Goal: Task Accomplishment & Management: Manage account settings

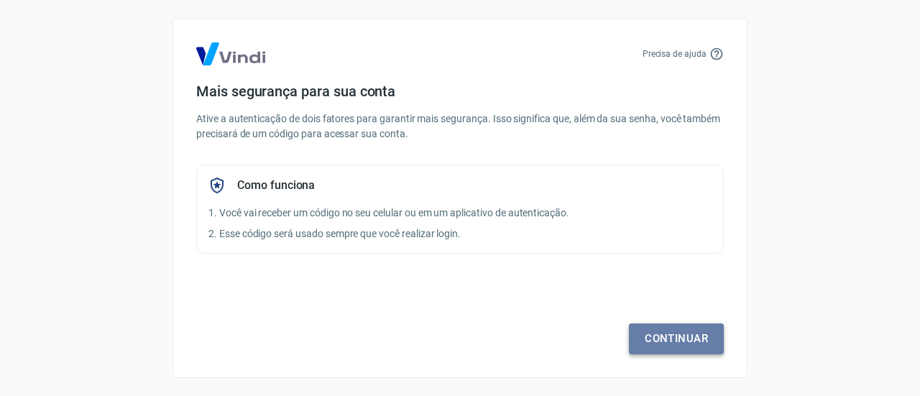
click at [646, 326] on link "Continuar" at bounding box center [676, 339] width 95 height 30
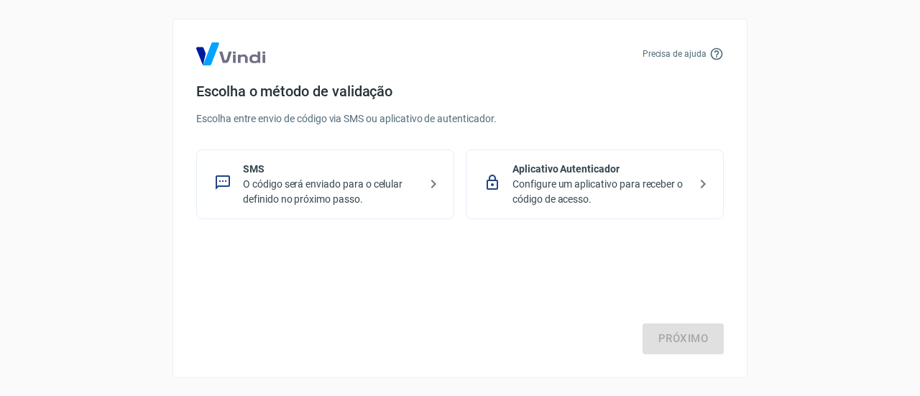
click at [387, 168] on p "SMS" at bounding box center [331, 169] width 176 height 15
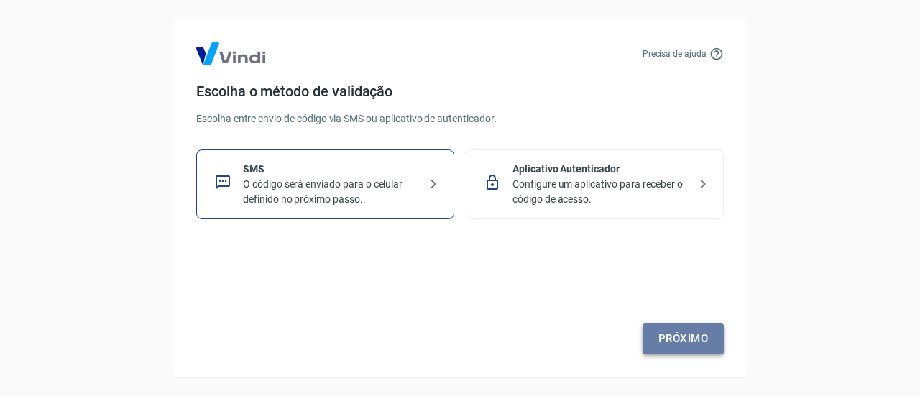
click at [670, 334] on link "Próximo" at bounding box center [683, 339] width 81 height 30
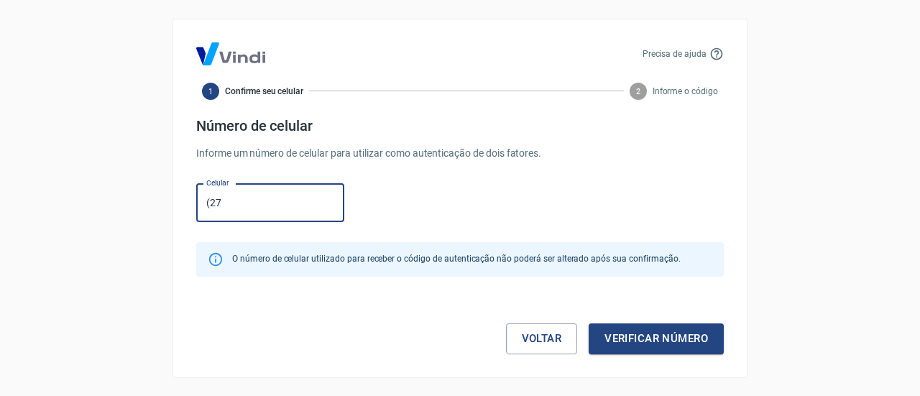
type input "[PHONE_NUMBER]"
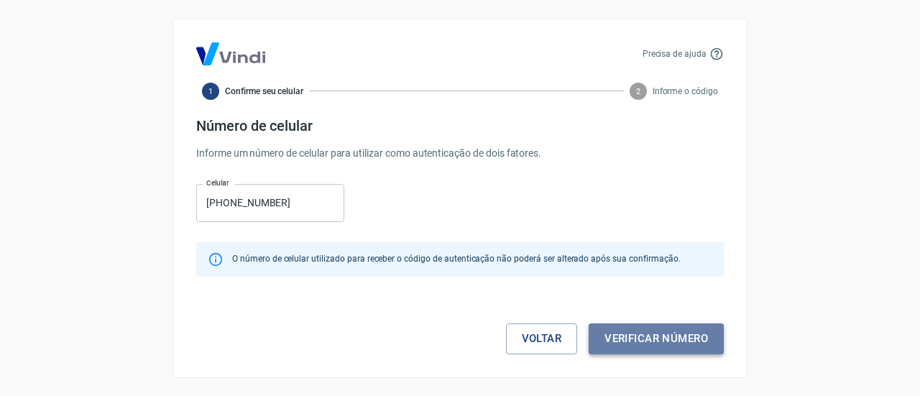
click at [633, 346] on button "Verificar número" at bounding box center [656, 339] width 135 height 30
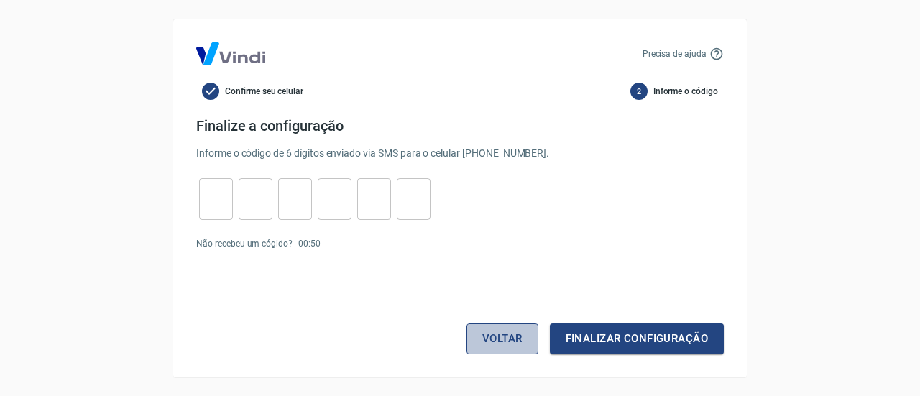
click at [500, 342] on button "Voltar" at bounding box center [503, 339] width 72 height 30
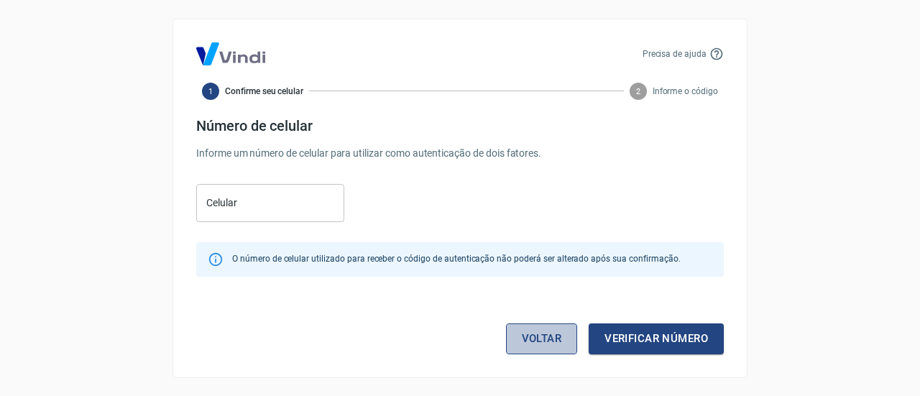
click at [549, 344] on link "Voltar" at bounding box center [542, 339] width 72 height 30
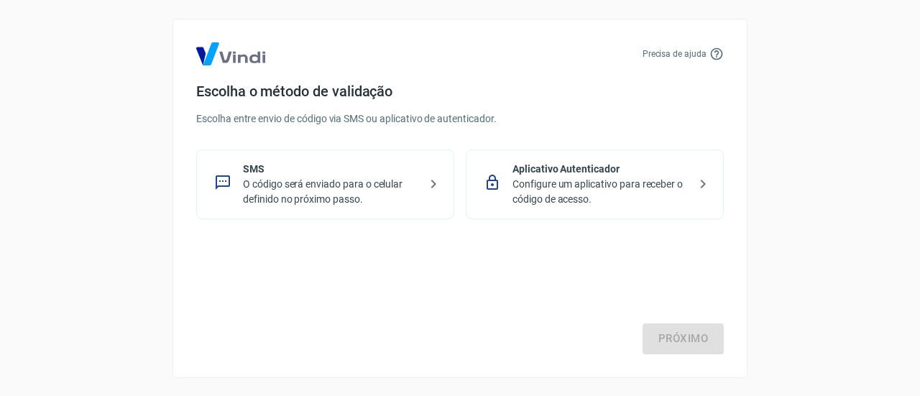
click at [606, 195] on p "Configure um aplicativo para receber o código de acesso." at bounding box center [601, 192] width 176 height 30
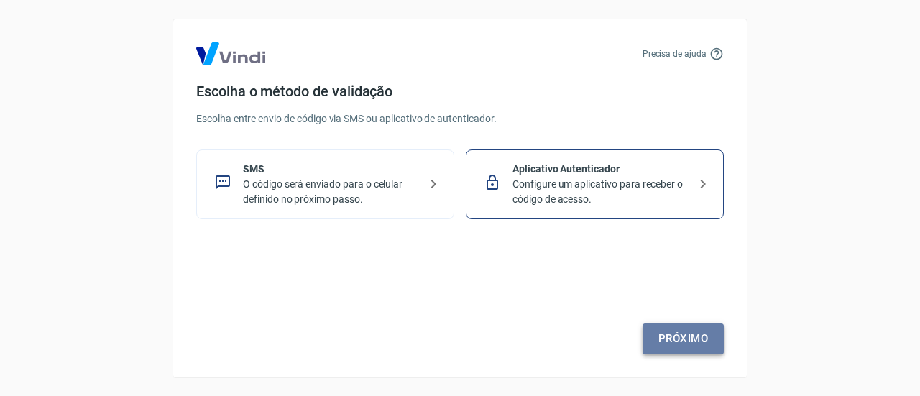
click at [695, 338] on link "Próximo" at bounding box center [683, 339] width 81 height 30
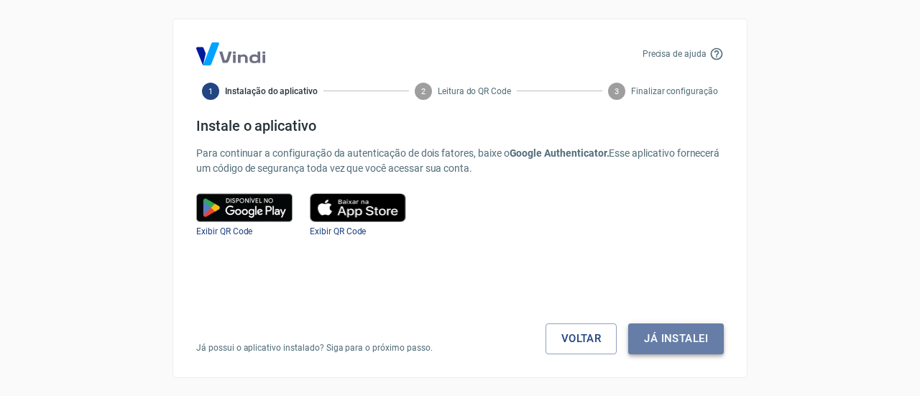
click at [675, 339] on button "Já instalei" at bounding box center [676, 339] width 96 height 30
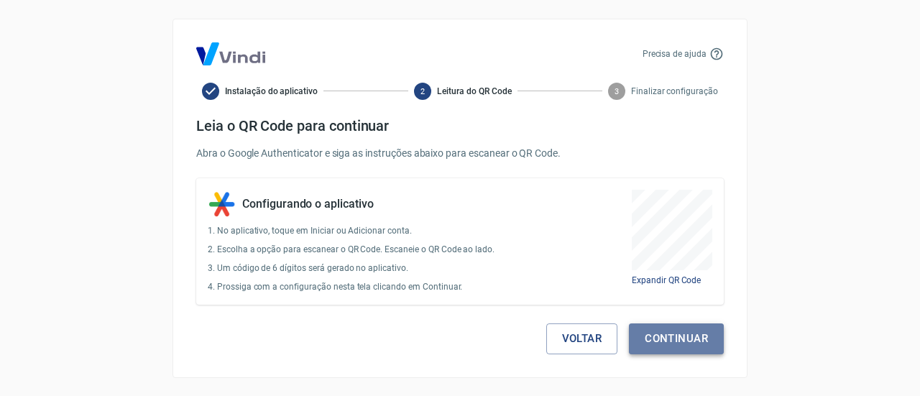
click at [690, 331] on button "Continuar" at bounding box center [676, 339] width 95 height 30
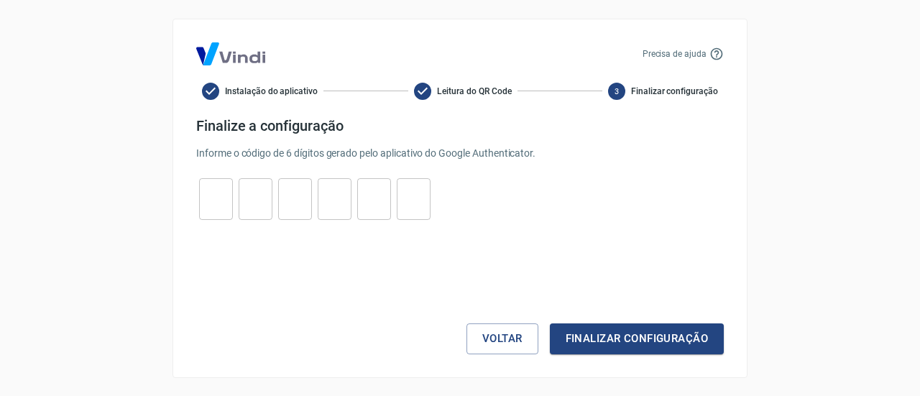
click at [219, 199] on input "tel" at bounding box center [216, 198] width 34 height 31
type input "7"
type input "3"
type input "6"
type input "1"
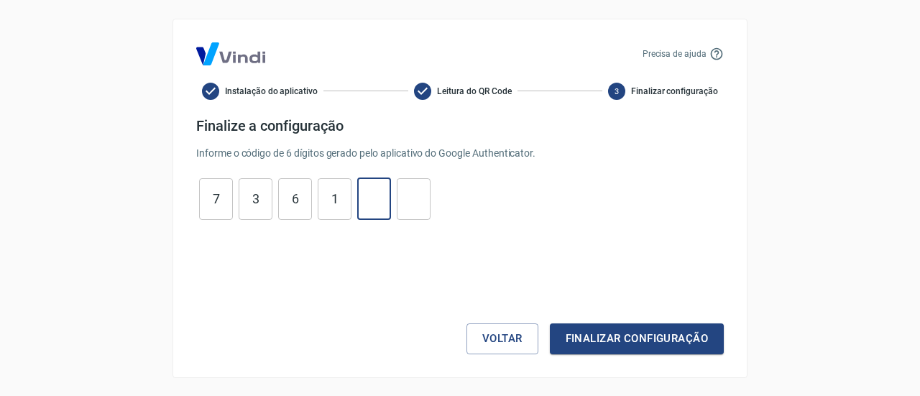
type input "6"
type input "0"
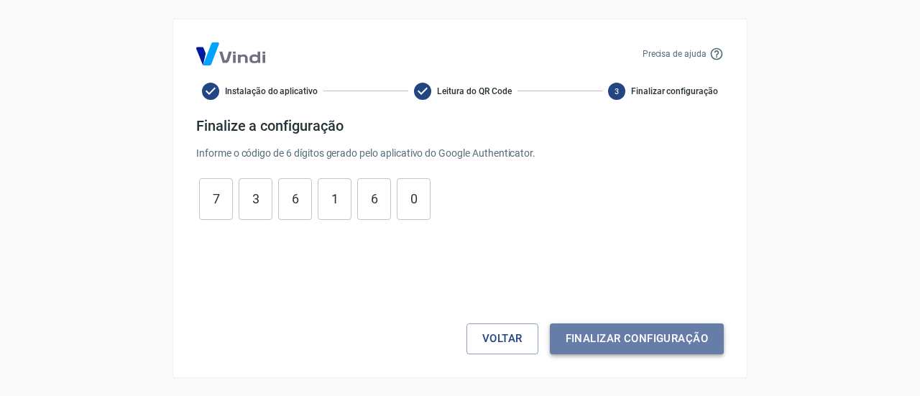
click at [586, 342] on button "Finalizar configuração" at bounding box center [637, 339] width 174 height 30
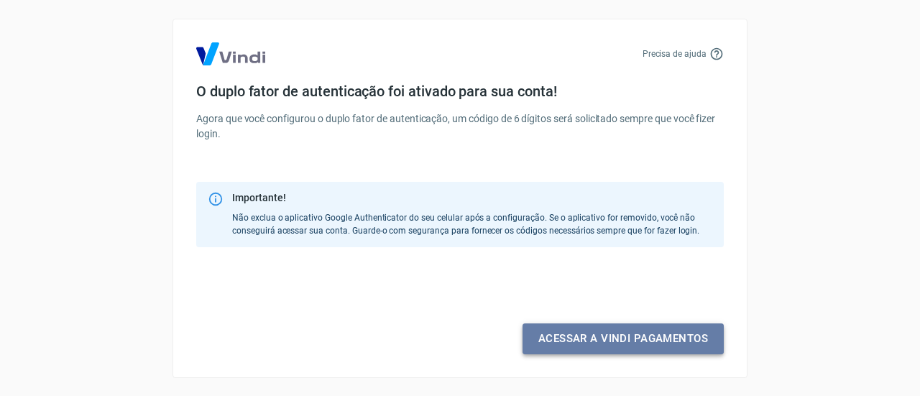
click at [586, 342] on link "Acessar a Vindi pagamentos" at bounding box center [623, 339] width 201 height 30
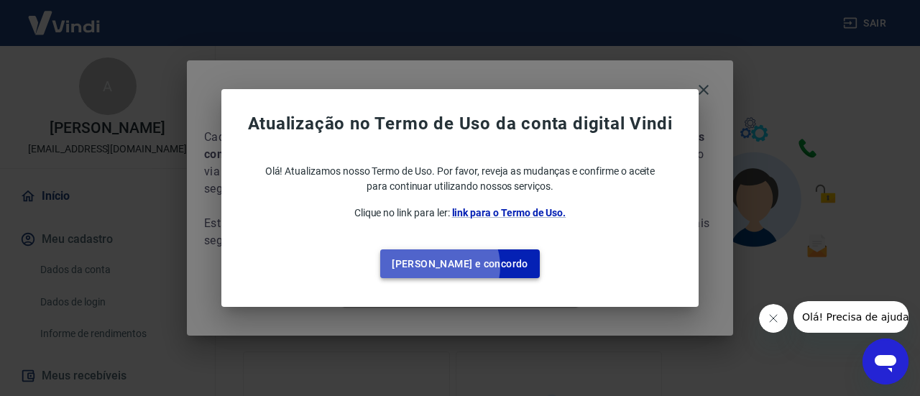
click at [470, 267] on button "Li e concordo" at bounding box center [460, 264] width 160 height 29
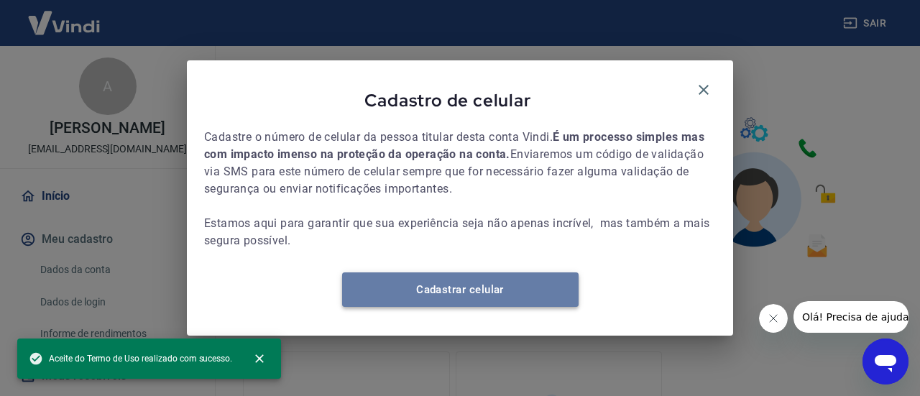
click at [498, 306] on link "Cadastrar celular" at bounding box center [460, 290] width 237 height 35
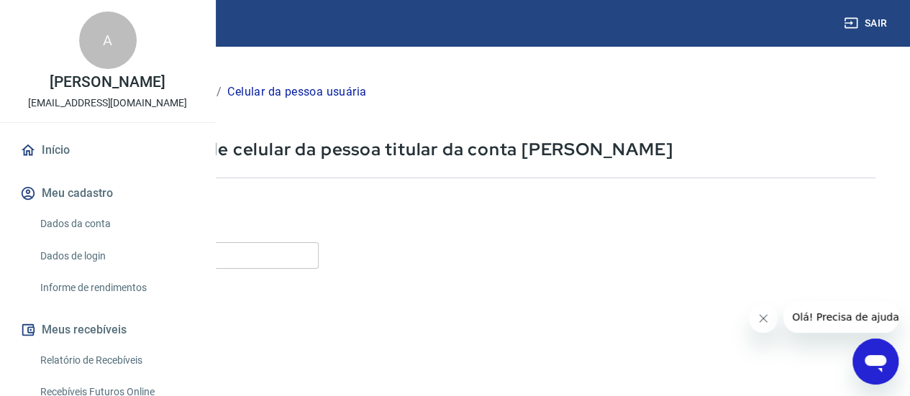
click at [319, 248] on input "Celular" at bounding box center [179, 255] width 278 height 27
type input "[PHONE_NUMBER]"
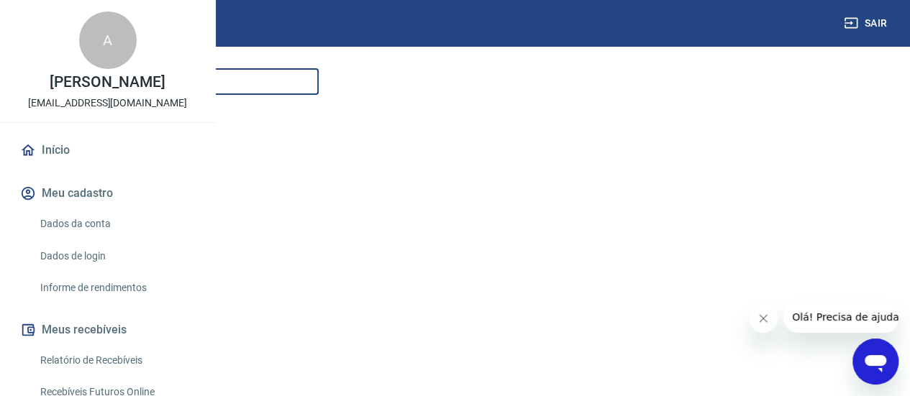
scroll to position [283, 0]
click at [120, 293] on button "Continuar" at bounding box center [80, 302] width 80 height 29
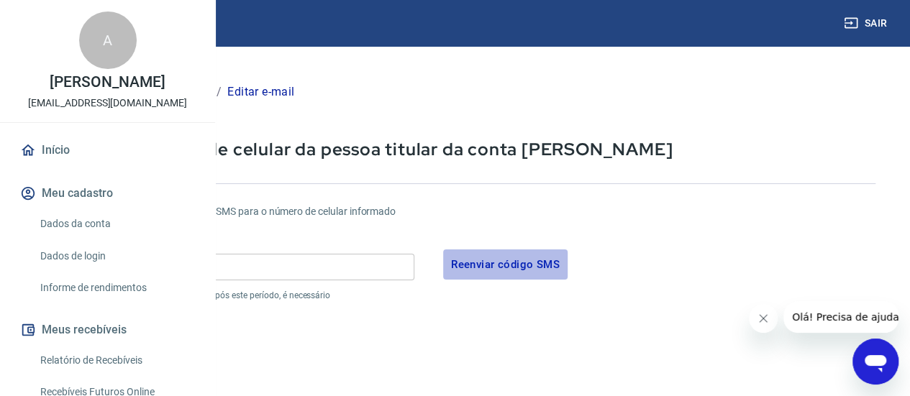
click at [567, 261] on button "Reenviar código SMS" at bounding box center [505, 265] width 124 height 30
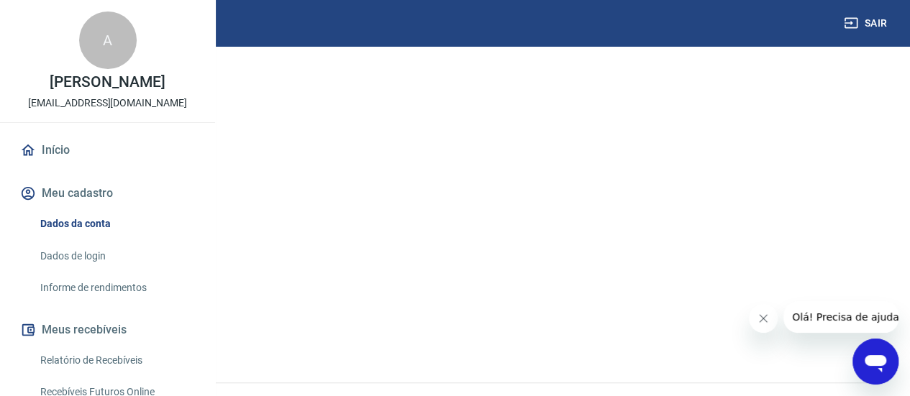
scroll to position [213, 0]
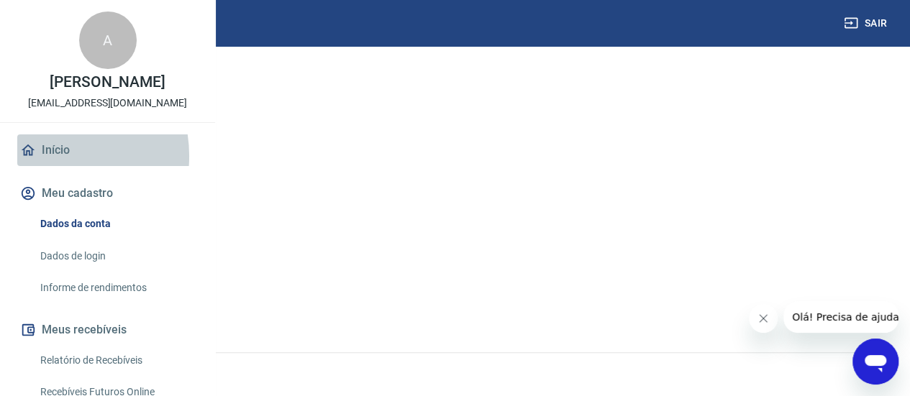
click at [45, 166] on link "Início" at bounding box center [107, 150] width 180 height 32
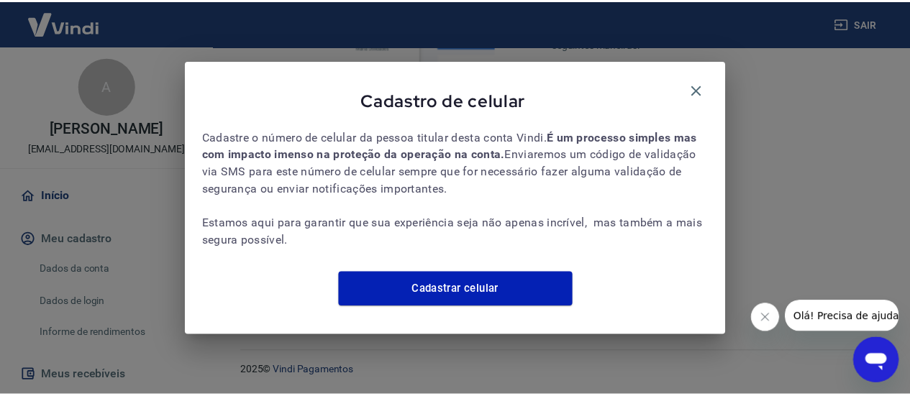
scroll to position [782, 0]
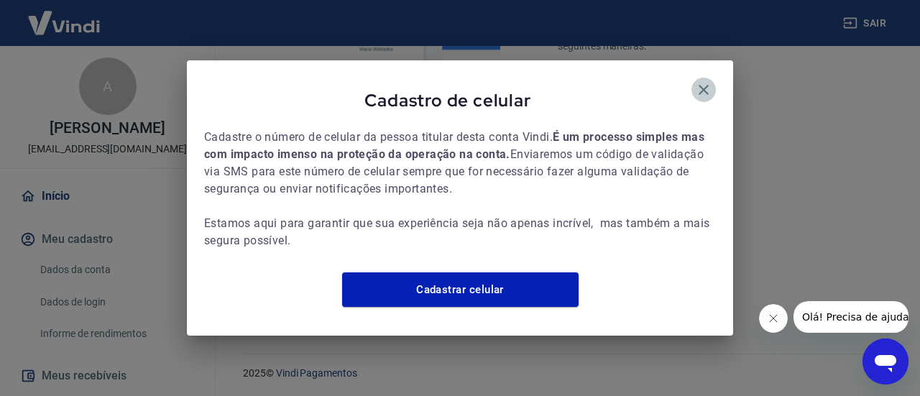
click at [708, 85] on icon "button" at bounding box center [704, 90] width 10 height 10
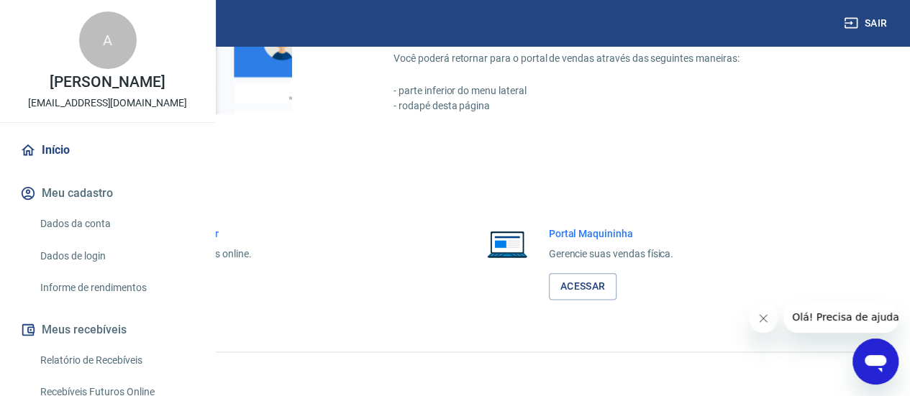
click at [192, 288] on link "Acessar" at bounding box center [158, 286] width 68 height 27
